Goal: Task Accomplishment & Management: Manage account settings

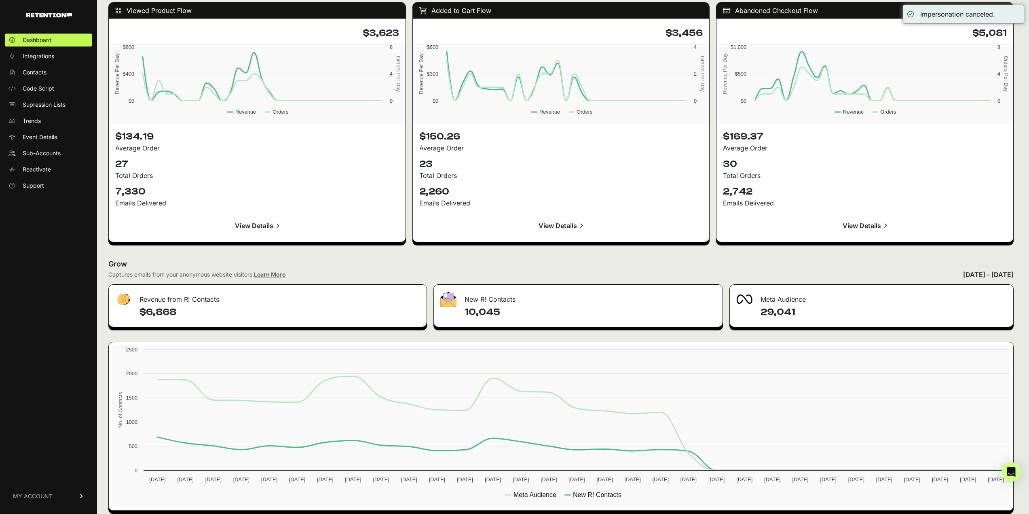
scroll to position [746, 0]
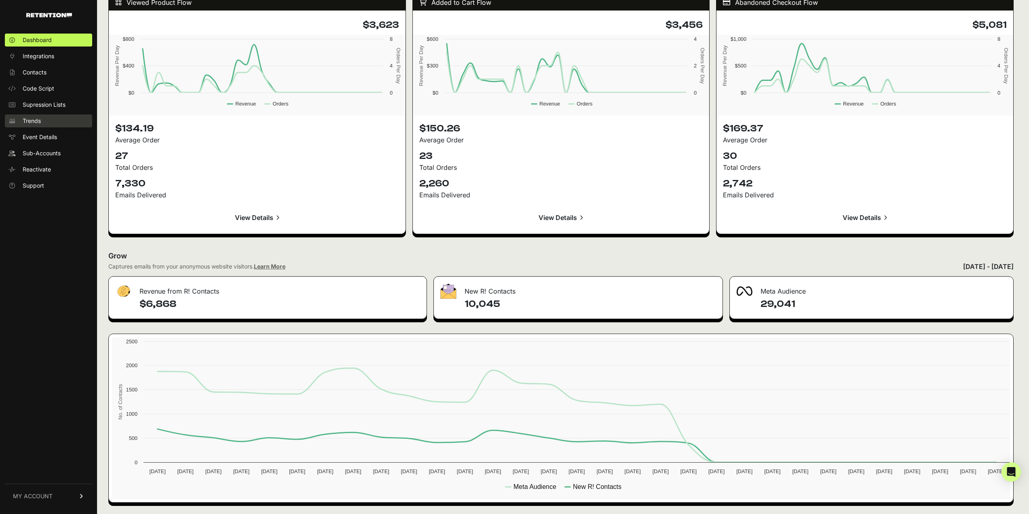
click at [56, 121] on link "Trends" at bounding box center [48, 120] width 87 height 13
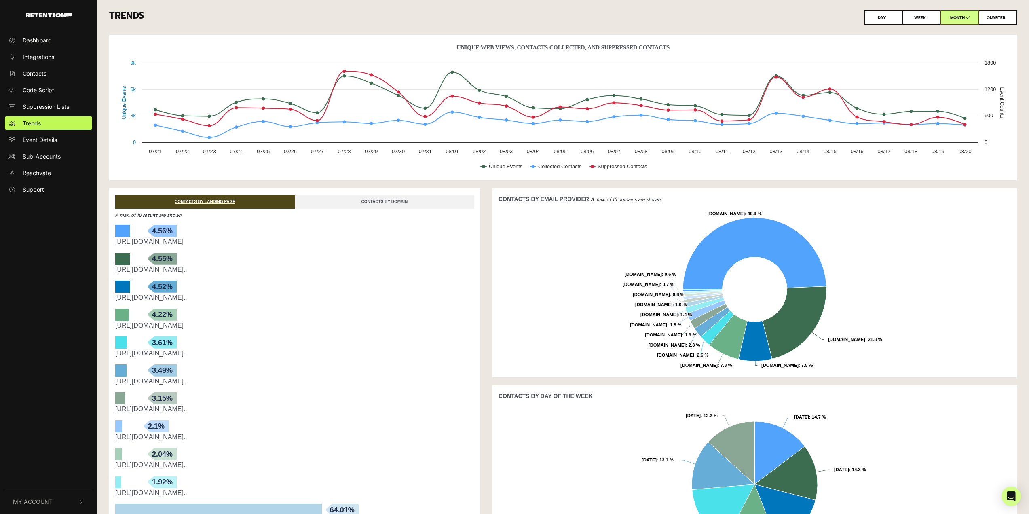
click at [361, 197] on link "CONTACTS BY DOMAIN" at bounding box center [385, 201] width 180 height 14
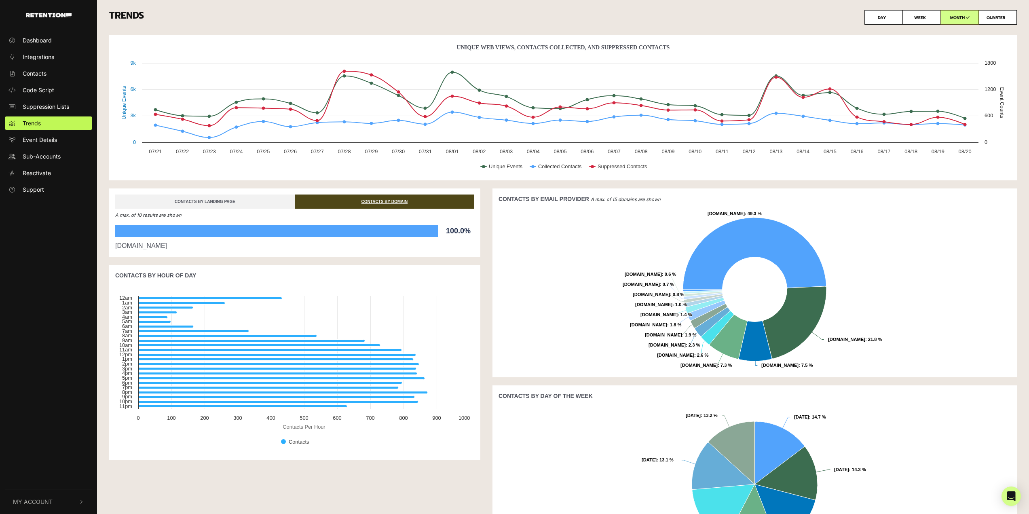
click at [256, 197] on link "CONTACTS BY LANDING PAGE" at bounding box center [205, 201] width 180 height 14
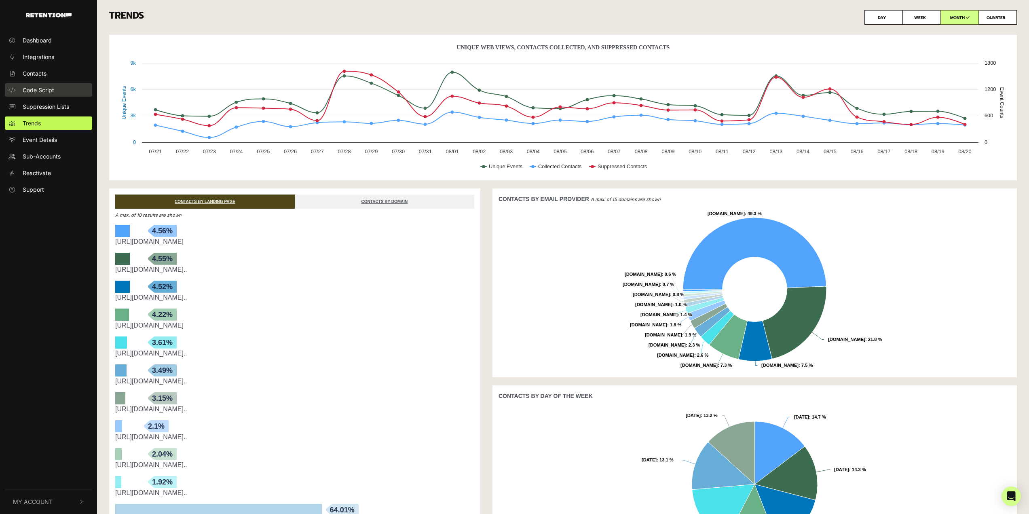
click at [60, 94] on link "Code Script" at bounding box center [48, 89] width 87 height 13
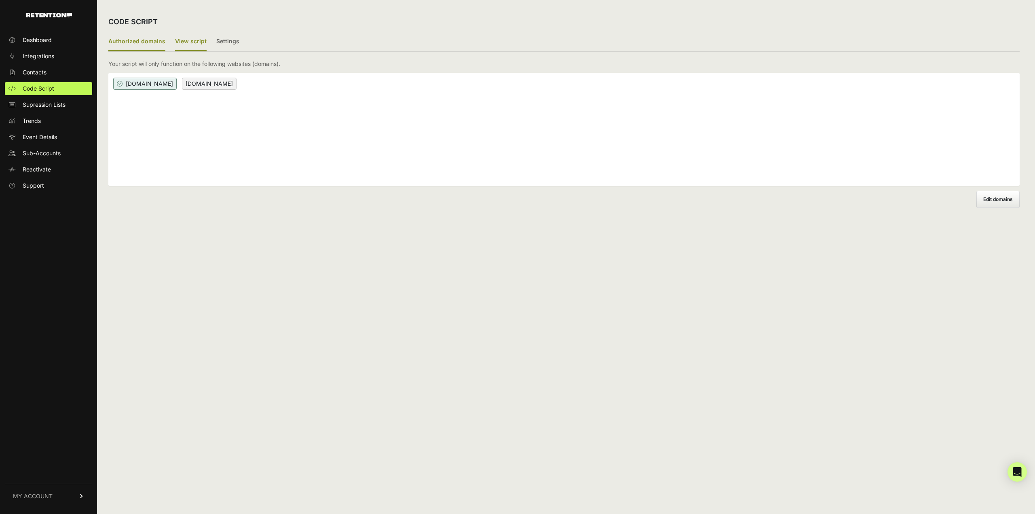
click at [180, 41] on label "View script" at bounding box center [191, 41] width 32 height 19
click at [0, 0] on input "View script" at bounding box center [0, 0] width 0 height 0
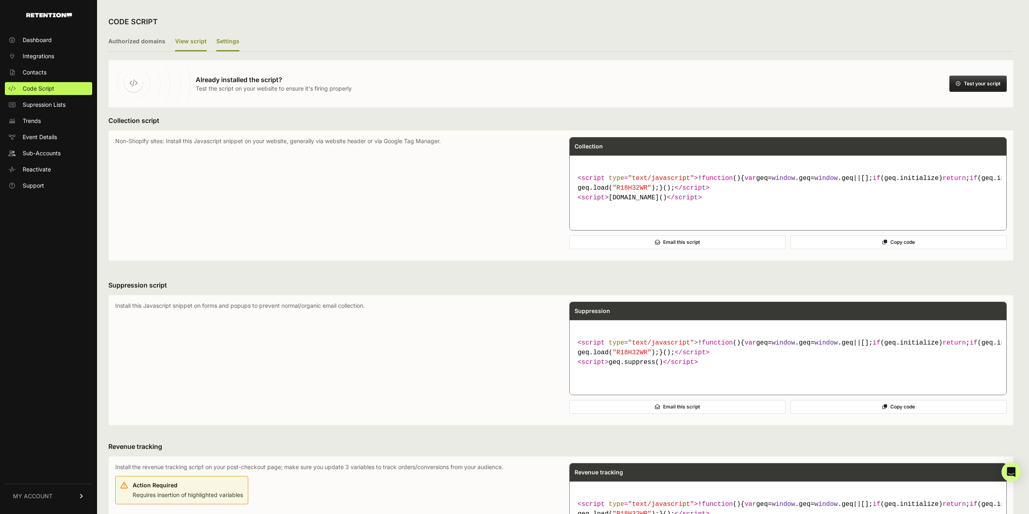
click at [224, 38] on label "Settings" at bounding box center [227, 41] width 23 height 19
click at [0, 0] on input "Settings" at bounding box center [0, 0] width 0 height 0
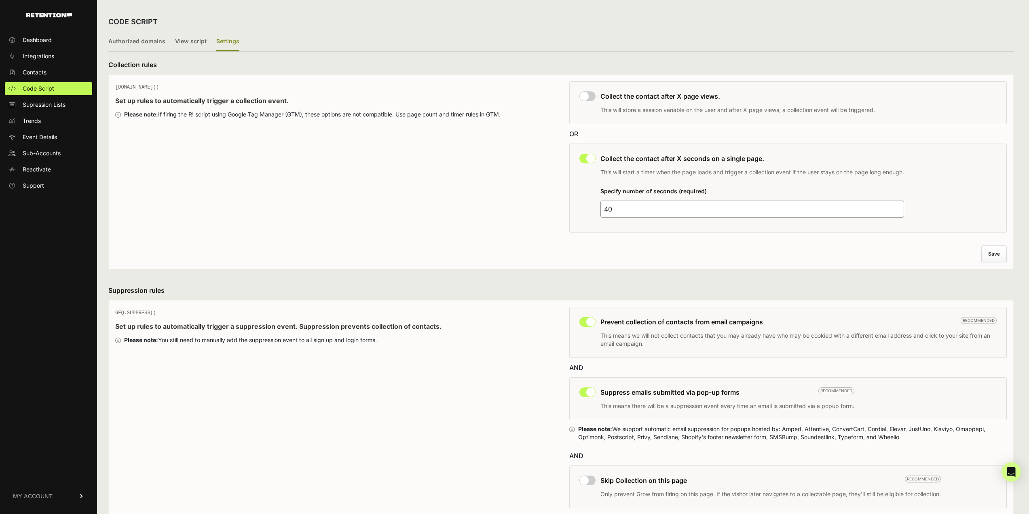
drag, startPoint x: 642, startPoint y: 211, endPoint x: 439, endPoint y: 219, distance: 203.5
click at [449, 223] on div "GEQ.PAGE() Set up rules to automatically trigger a collection event. Please not…" at bounding box center [561, 159] width 892 height 156
type input "30"
click at [1003, 262] on div "GEQ.PAGE() Set up rules to automatically trigger a collection event. Please not…" at bounding box center [560, 171] width 905 height 195
click at [1000, 257] on button "Save" at bounding box center [994, 254] width 25 height 16
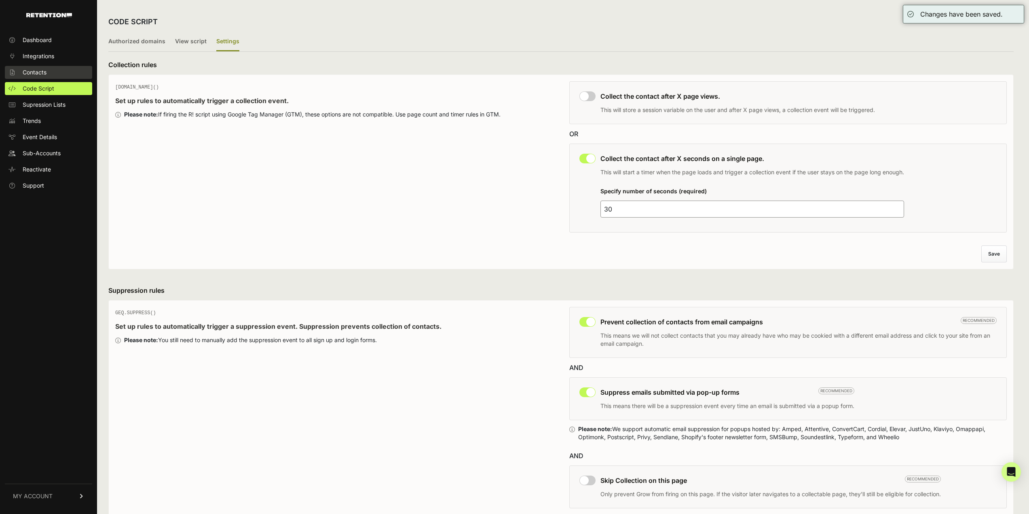
click at [56, 72] on link "Contacts" at bounding box center [48, 72] width 87 height 13
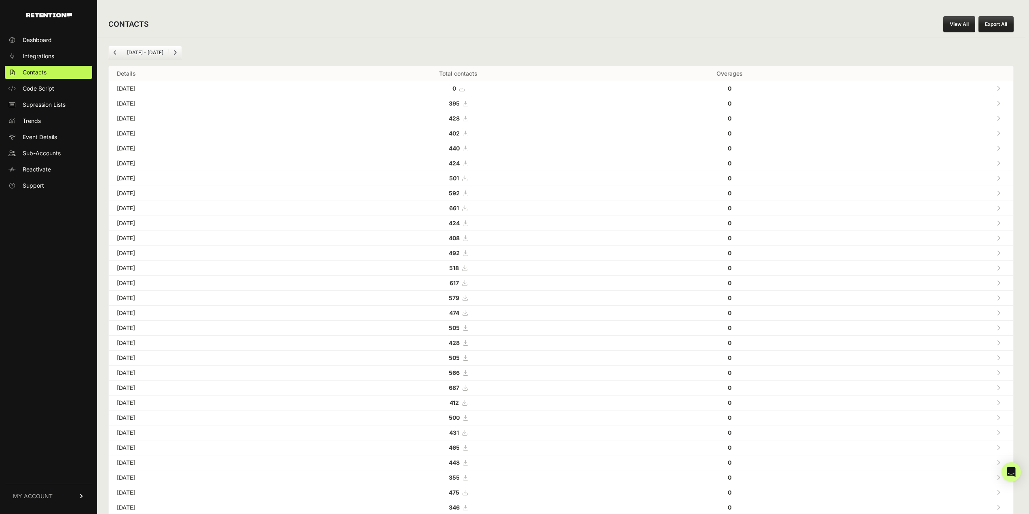
click at [56, 49] on ul "Dashboard Integrations Contacts Code Script Supression Lists Trends Event Detai…" at bounding box center [48, 113] width 87 height 159
click at [53, 54] on span "Integrations" at bounding box center [39, 56] width 32 height 8
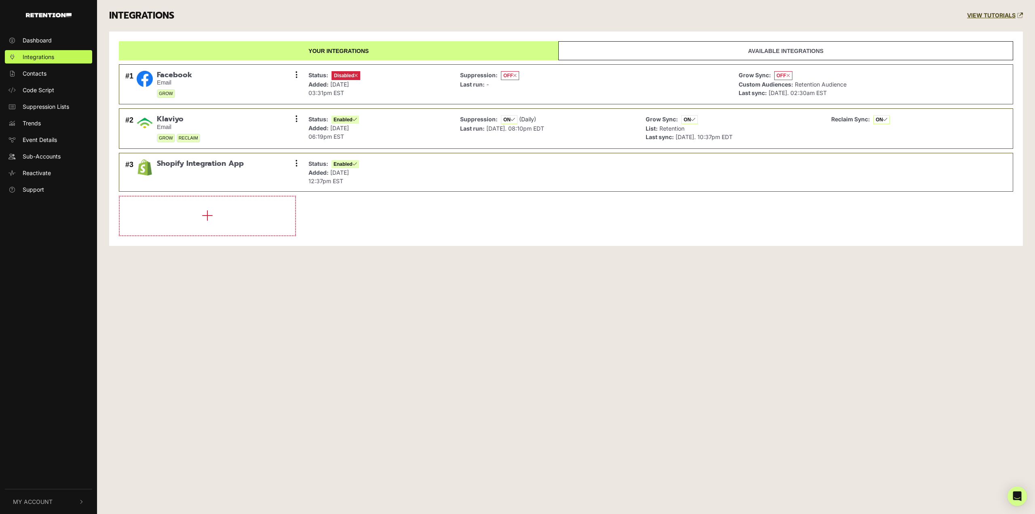
click at [51, 39] on span "Dashboard" at bounding box center [37, 40] width 29 height 8
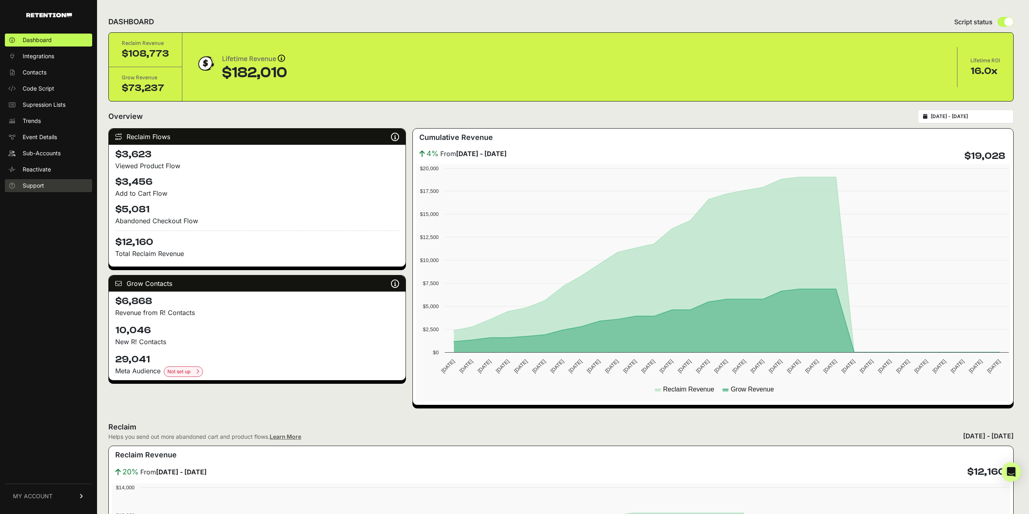
click at [49, 188] on link "Support" at bounding box center [48, 185] width 87 height 13
click at [942, 116] on input "[DATE] - [DATE]" at bounding box center [970, 116] width 78 height 6
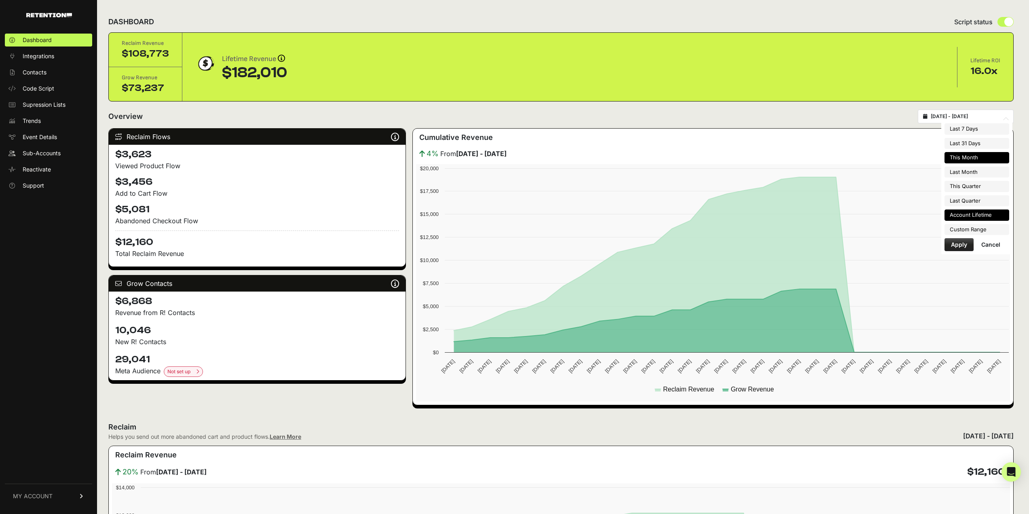
click at [990, 219] on li "Account Lifetime" at bounding box center [977, 214] width 65 height 11
type input "[DATE] - [DATE]"
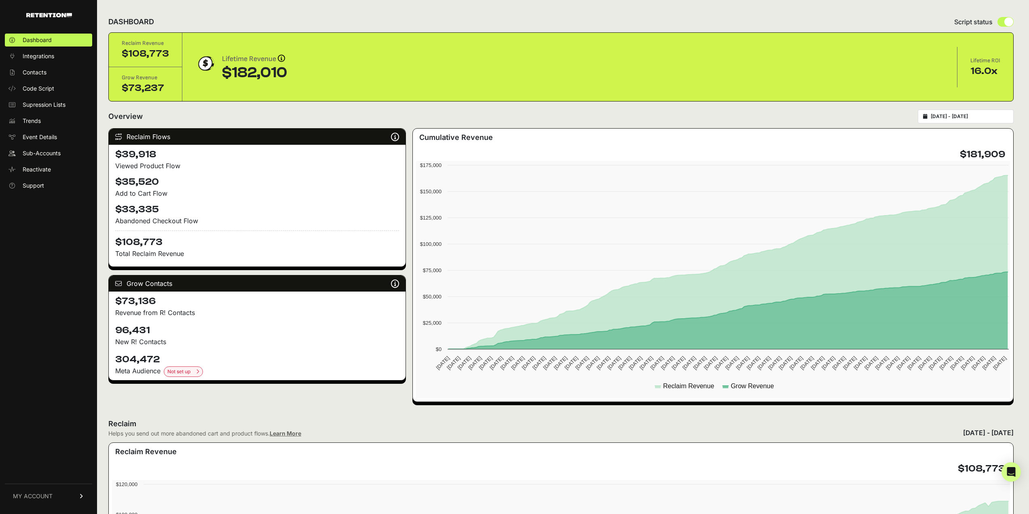
click at [63, 490] on link "MY ACCOUNT" at bounding box center [48, 496] width 87 height 25
click at [45, 148] on link "Sub-Accounts" at bounding box center [48, 153] width 87 height 13
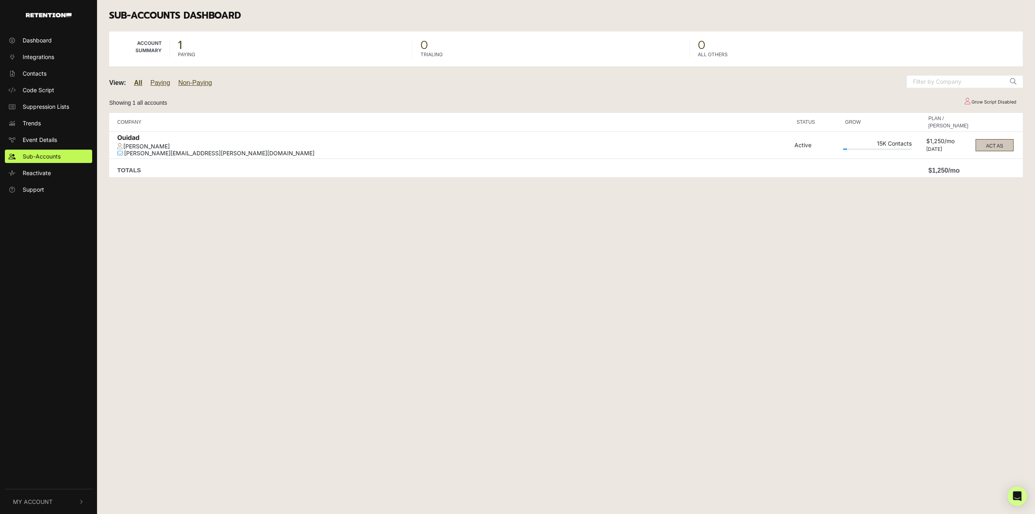
click at [991, 144] on button "ACT AS" at bounding box center [995, 145] width 38 height 12
